Goal: Information Seeking & Learning: Find contact information

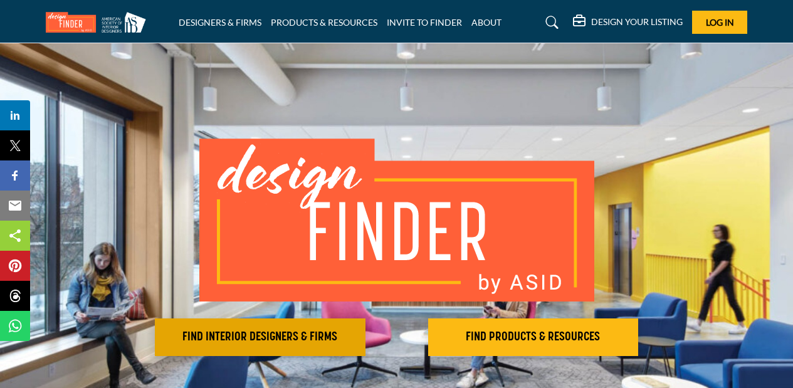
click at [291, 333] on h2 "FIND INTERIOR DESIGNERS & FIRMS" at bounding box center [260, 337] width 203 height 15
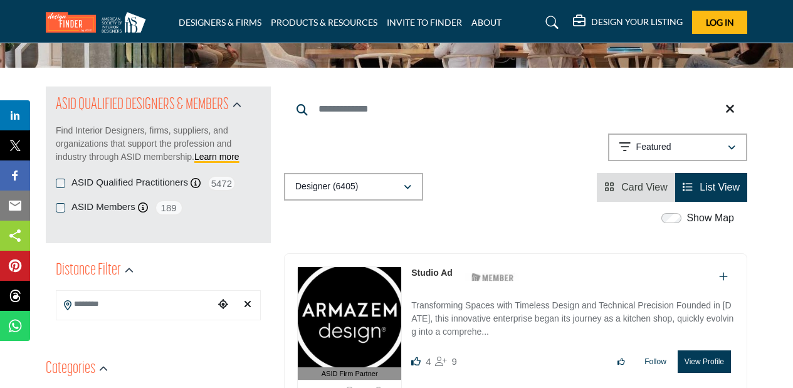
scroll to position [129, 0]
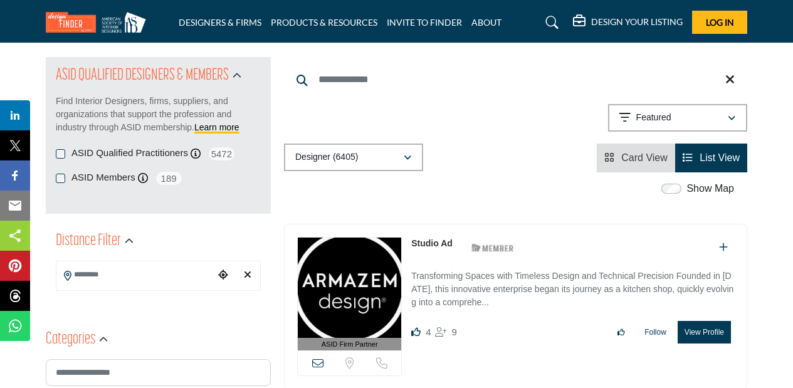
click at [143, 274] on input "Search Location" at bounding box center [135, 275] width 158 height 24
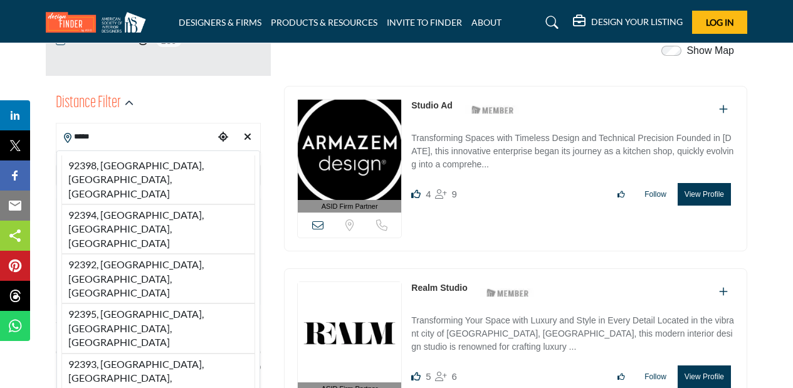
scroll to position [221, 0]
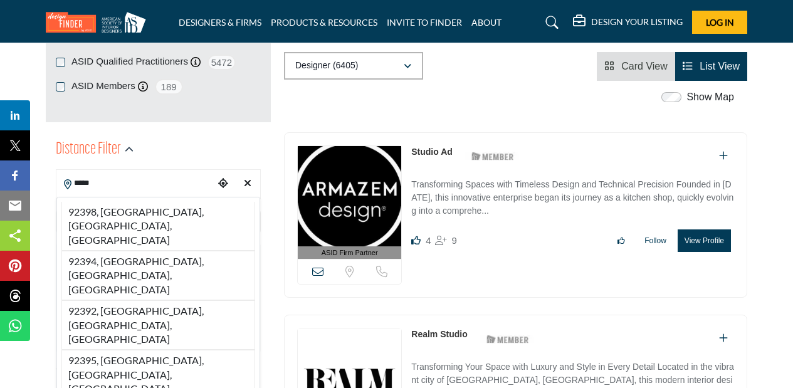
type input "*****"
click at [224, 182] on icon "Choose your current location" at bounding box center [223, 183] width 10 height 10
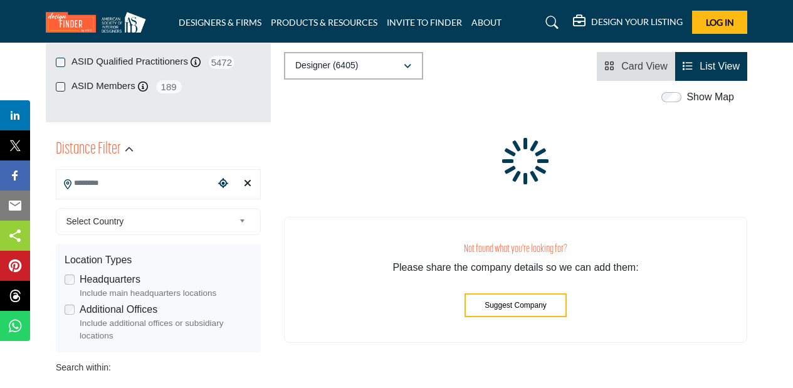
type input "**********"
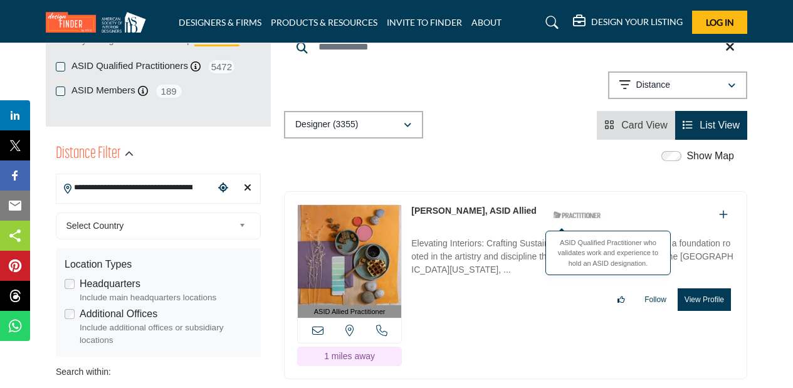
scroll to position [244, 0]
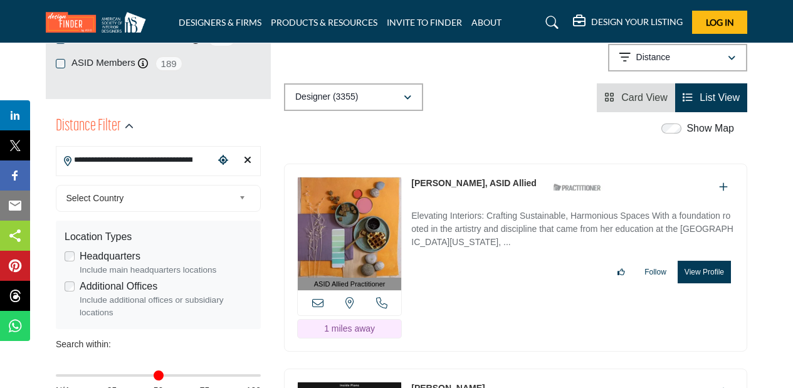
click at [486, 180] on link "[PERSON_NAME], ASID Allied" at bounding box center [473, 183] width 125 height 10
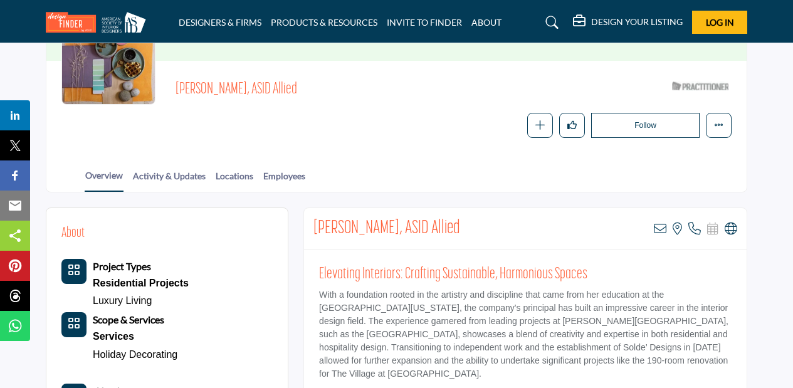
scroll to position [143, 0]
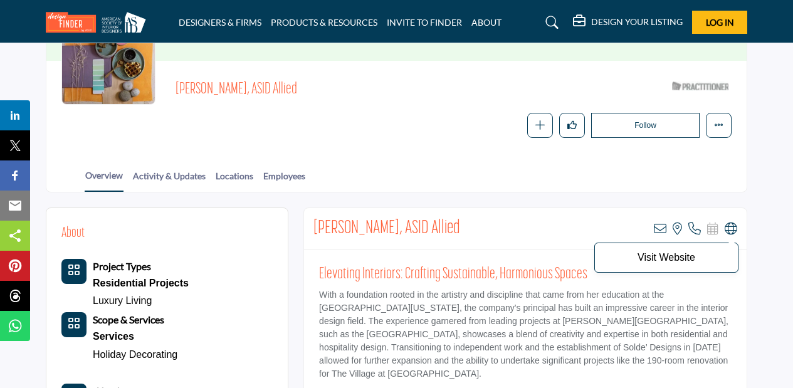
click at [731, 223] on icon at bounding box center [730, 228] width 13 height 13
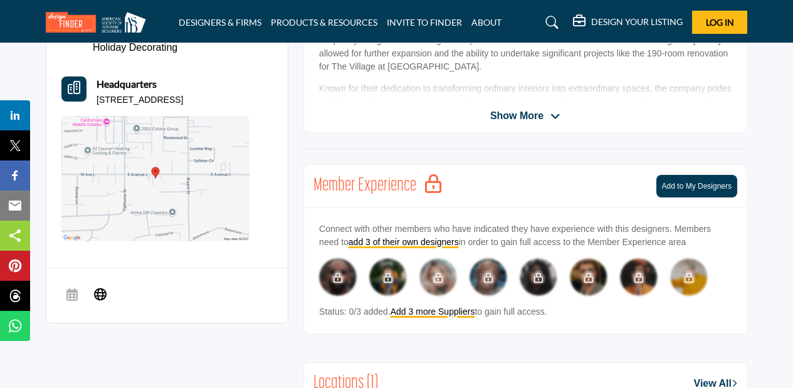
scroll to position [428, 0]
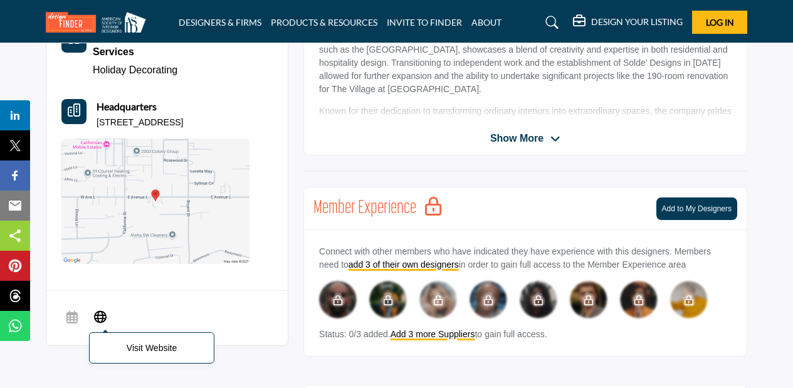
click at [102, 310] on icon at bounding box center [100, 316] width 13 height 15
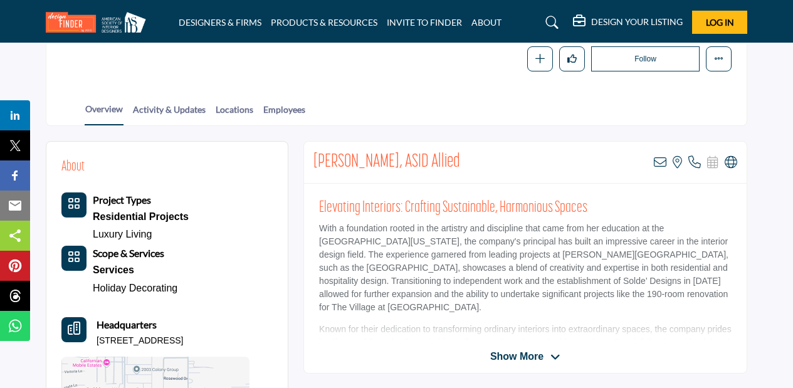
scroll to position [189, 0]
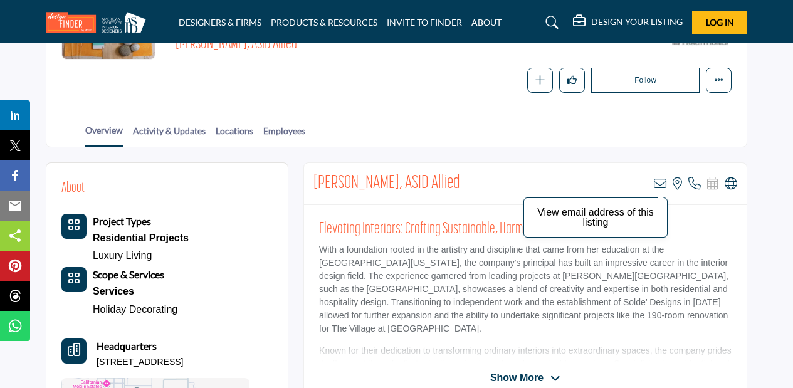
click at [659, 177] on icon at bounding box center [660, 183] width 13 height 13
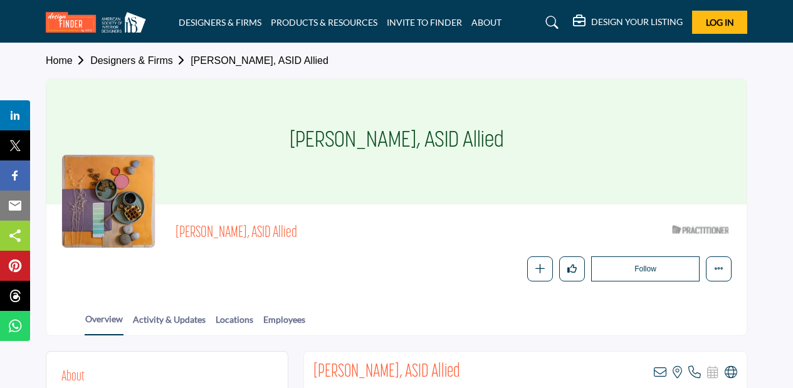
drag, startPoint x: 0, startPoint y: 0, endPoint x: 347, endPoint y: 138, distance: 372.9
click at [386, 80] on h1 "[PERSON_NAME], ASID Allied" at bounding box center [396, 141] width 214 height 125
drag, startPoint x: 303, startPoint y: 138, endPoint x: 404, endPoint y: 143, distance: 101.6
click at [404, 143] on h1 "[PERSON_NAME], ASID Allied" at bounding box center [396, 141] width 214 height 125
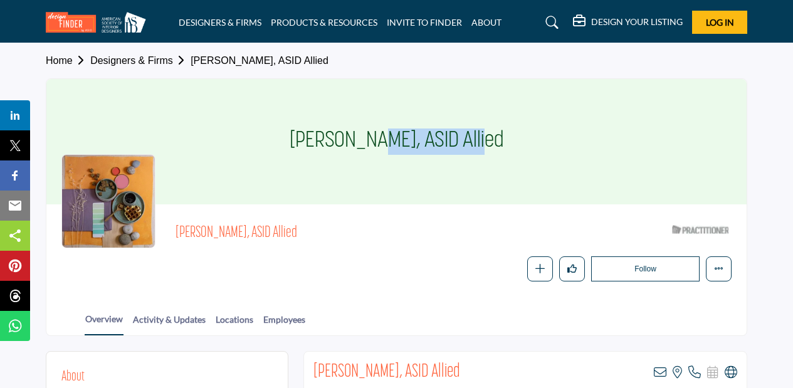
copy h1 "[PERSON_NAME]"
